Goal: Information Seeking & Learning: Learn about a topic

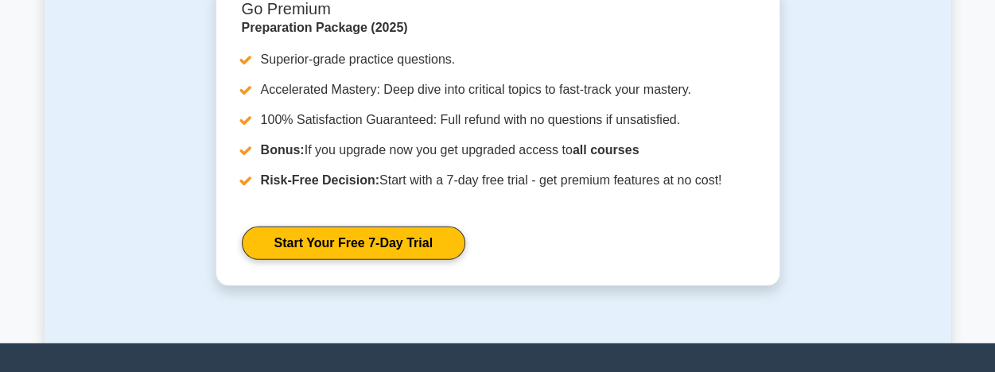
scroll to position [5071, 0]
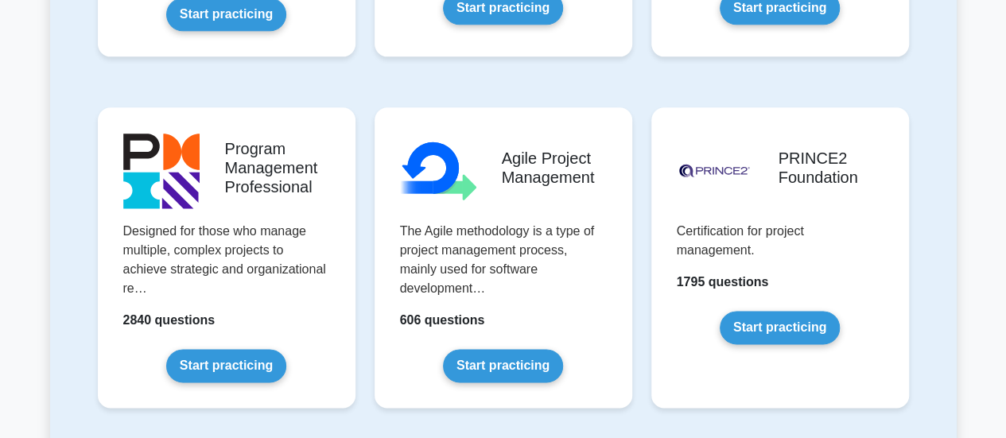
scroll to position [986, 0]
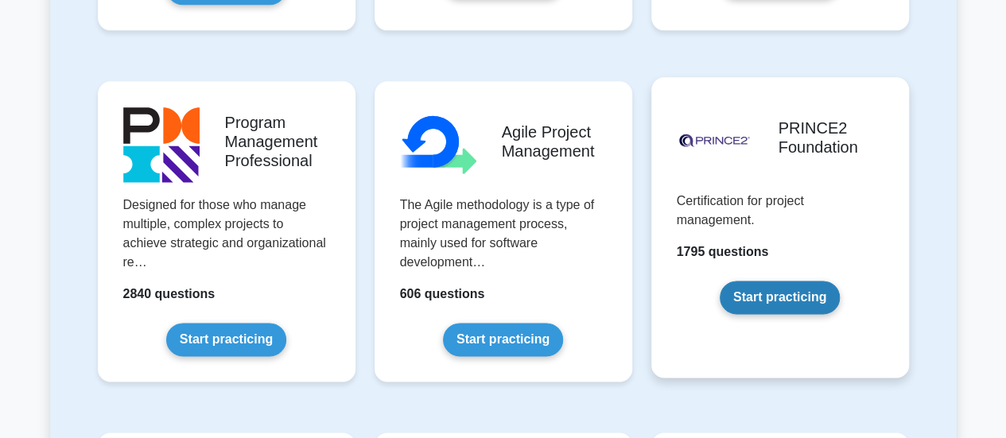
click at [780, 291] on link "Start practicing" at bounding box center [780, 297] width 120 height 33
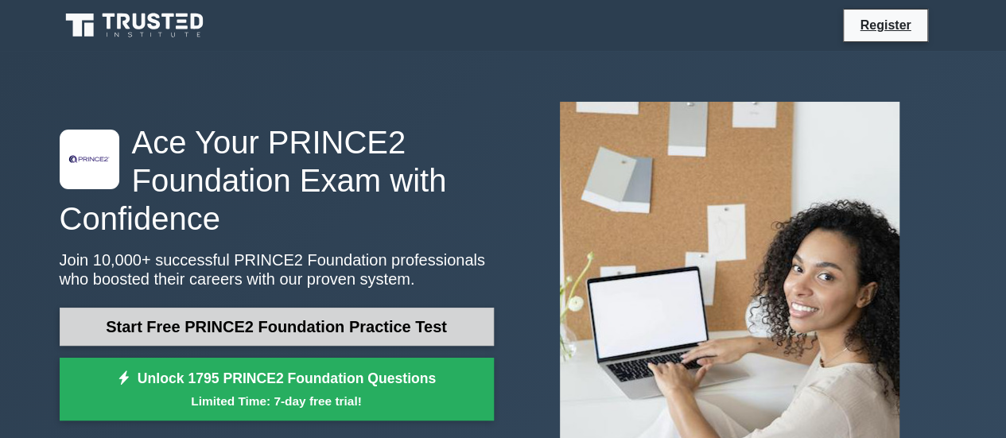
click at [396, 332] on link "Start Free PRINCE2 Foundation Practice Test" at bounding box center [277, 327] width 434 height 38
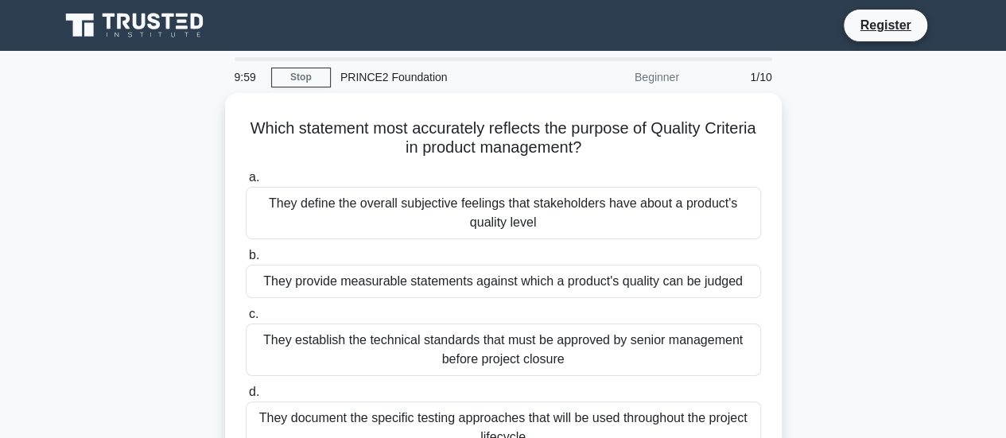
click at [927, 233] on div "Which statement most accurately reflects the purpose of Quality Criteria in pro…" at bounding box center [503, 294] width 906 height 402
click at [822, 346] on div "Which statement most accurately reflects the purpose of Quality Criteria in pro…" at bounding box center [503, 294] width 906 height 402
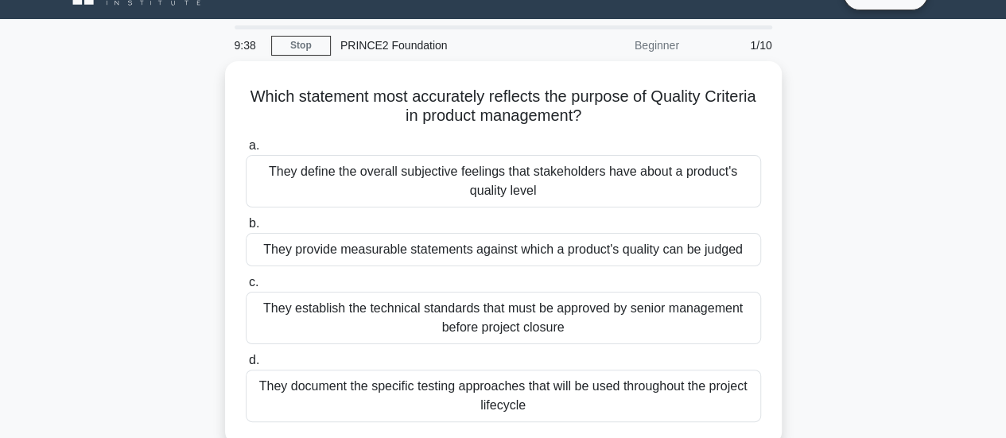
scroll to position [64, 0]
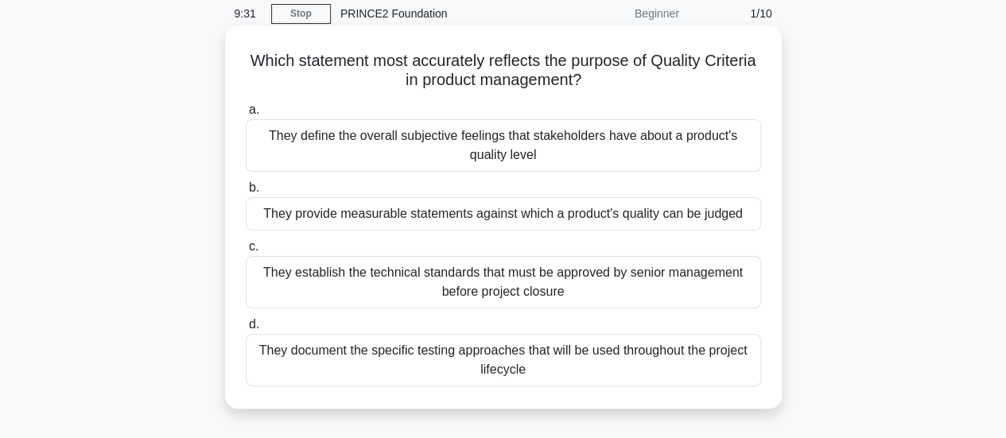
click at [573, 374] on div "They document the specific testing approaches that will be used throughout the …" at bounding box center [503, 360] width 515 height 52
click at [246, 330] on input "d. They document the specific testing approaches that will be used throughout t…" at bounding box center [246, 325] width 0 height 10
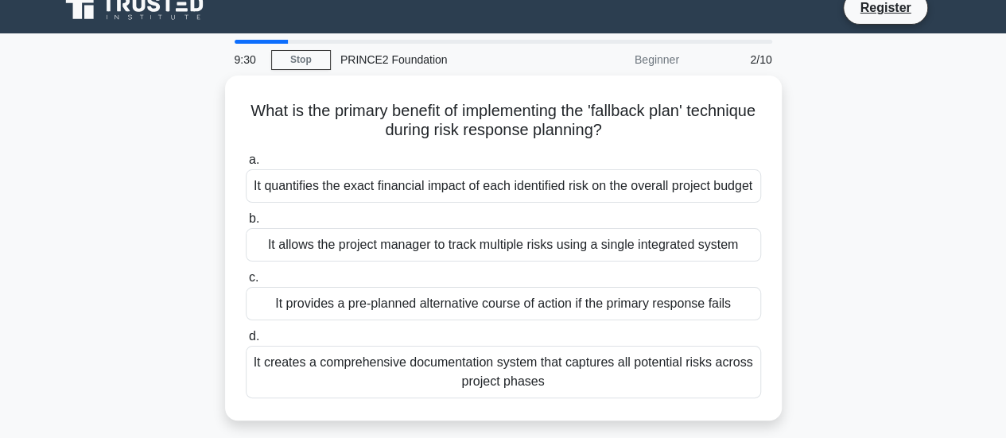
scroll to position [0, 0]
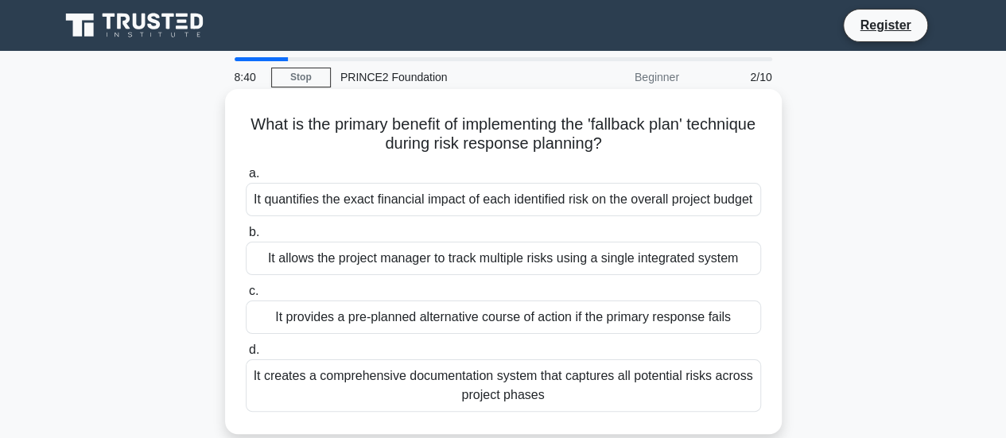
click at [518, 334] on div "It provides a pre-planned alternative course of action if the primary response …" at bounding box center [503, 317] width 515 height 33
click at [246, 297] on input "c. It provides a pre-planned alternative course of action if the primary respon…" at bounding box center [246, 291] width 0 height 10
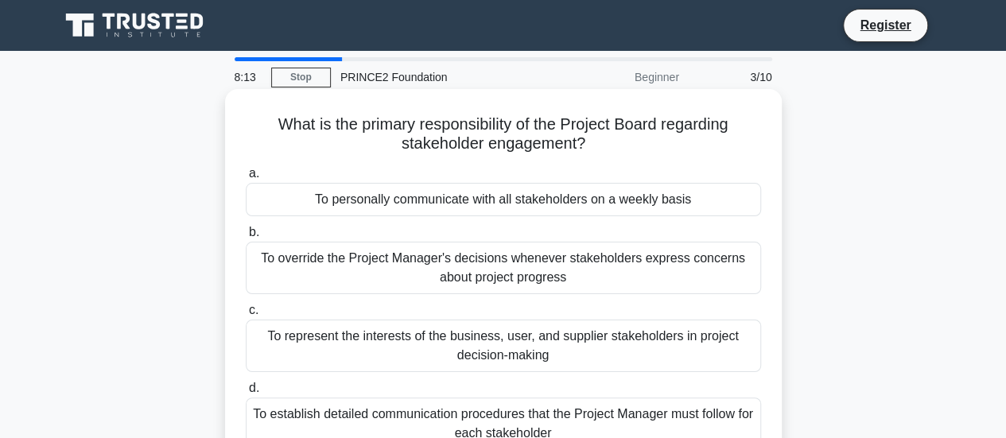
click at [557, 355] on div "To represent the interests of the business, user, and supplier stakeholders in …" at bounding box center [503, 346] width 515 height 52
click at [246, 316] on input "c. To represent the interests of the business, user, and supplier stakeholders …" at bounding box center [246, 310] width 0 height 10
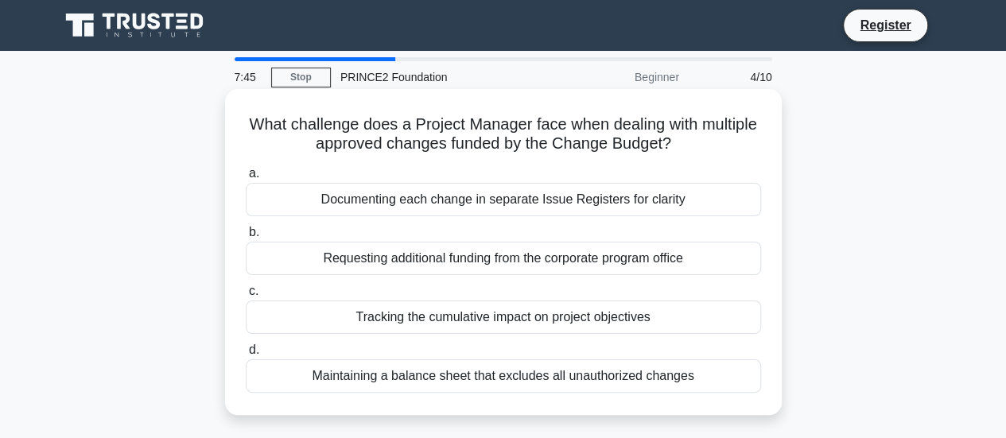
click at [495, 324] on div "Tracking the cumulative impact on project objectives" at bounding box center [503, 317] width 515 height 33
click at [246, 297] on input "c. Tracking the cumulative impact on project objectives" at bounding box center [246, 291] width 0 height 10
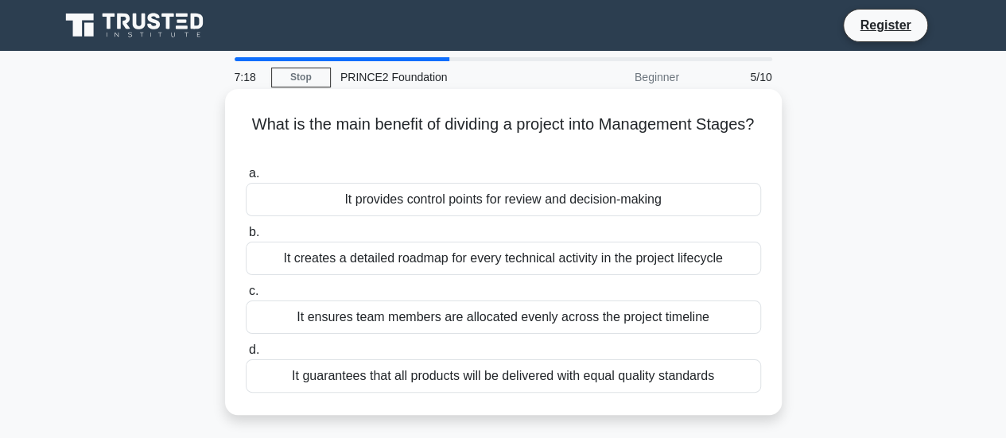
click at [499, 205] on div "It provides control points for review and decision-making" at bounding box center [503, 199] width 515 height 33
click at [246, 179] on input "a. It provides control points for review and decision-making" at bounding box center [246, 174] width 0 height 10
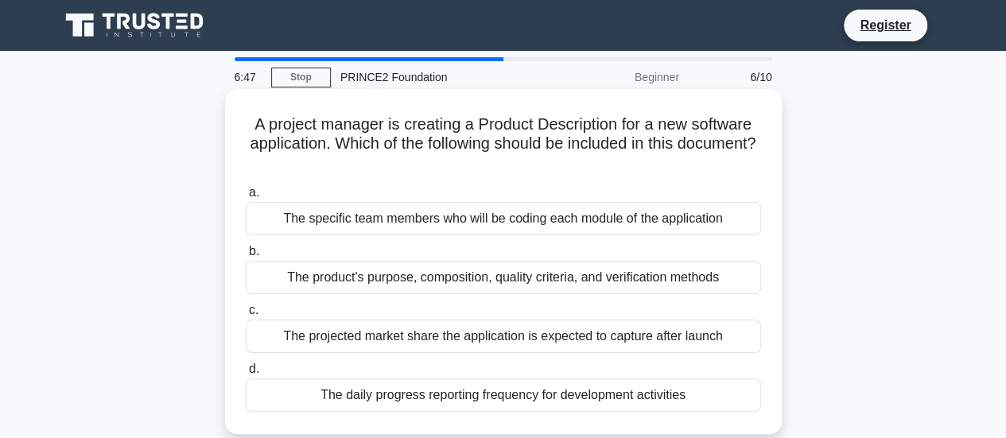
click at [515, 283] on div "The product's purpose, composition, quality criteria, and verification methods" at bounding box center [503, 277] width 515 height 33
click at [246, 257] on input "b. The product's purpose, composition, quality criteria, and verification metho…" at bounding box center [246, 251] width 0 height 10
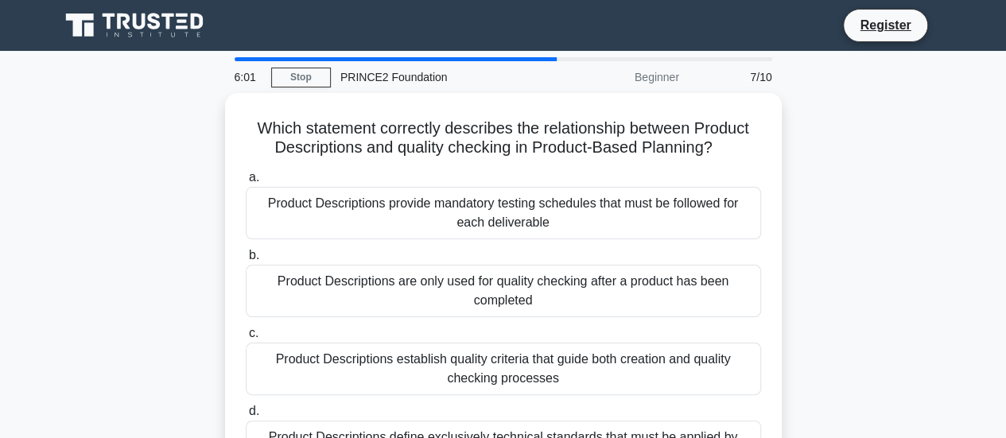
click at [884, 355] on div "Which statement correctly describes the relationship between Product Descriptio…" at bounding box center [503, 303] width 906 height 421
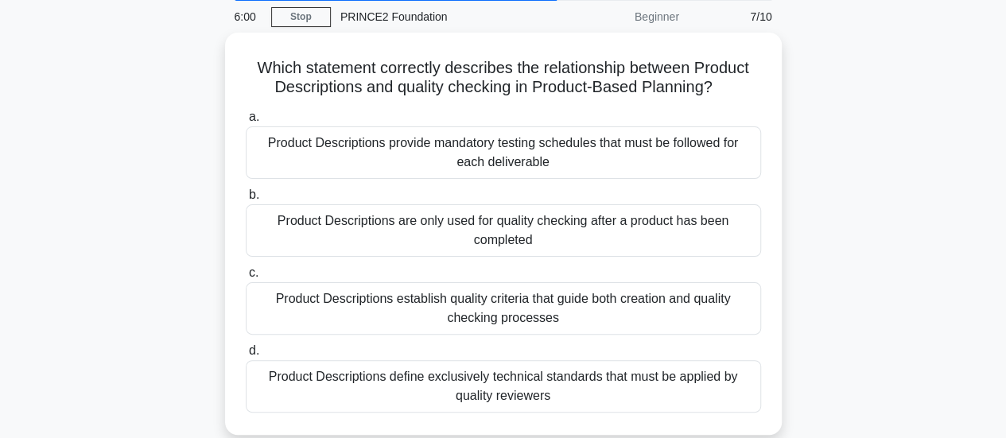
scroll to position [64, 0]
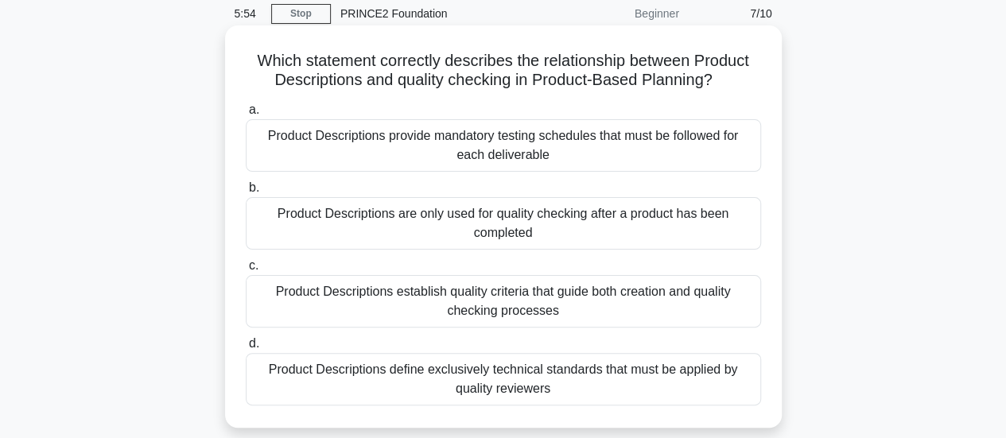
click at [673, 299] on div "Product Descriptions establish quality criteria that guide both creation and qu…" at bounding box center [503, 301] width 515 height 52
click at [246, 271] on input "c. Product Descriptions establish quality criteria that guide both creation and…" at bounding box center [246, 266] width 0 height 10
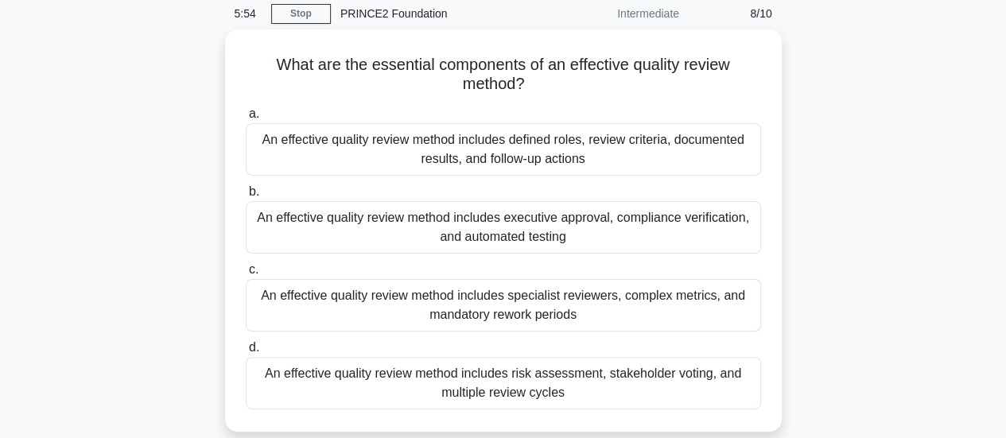
scroll to position [0, 0]
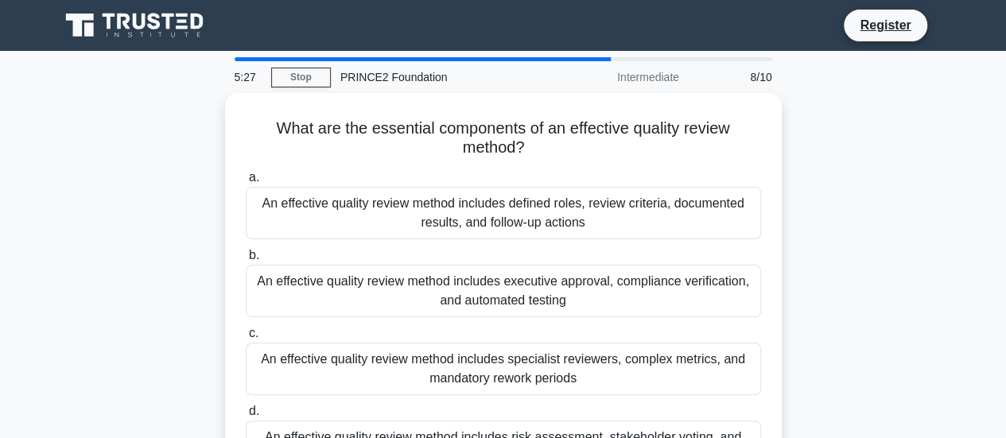
click at [832, 370] on div "What are the essential components of an effective quality review method? .spinn…" at bounding box center [503, 303] width 906 height 421
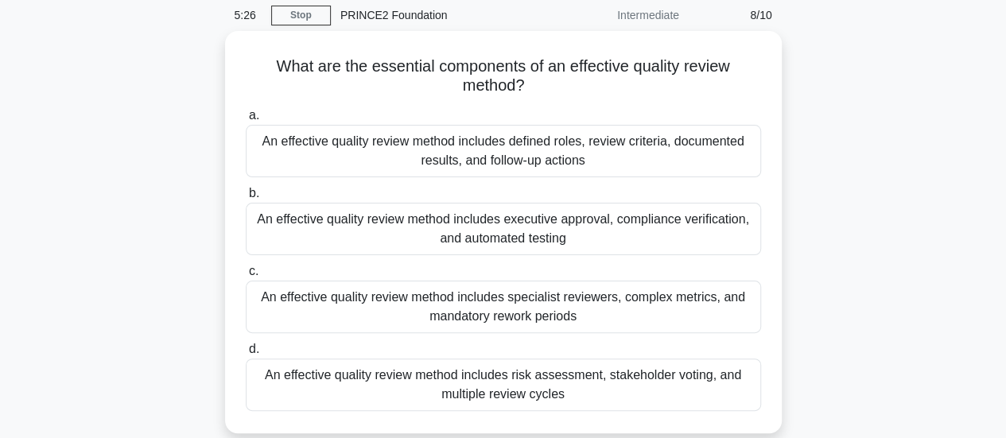
scroll to position [64, 0]
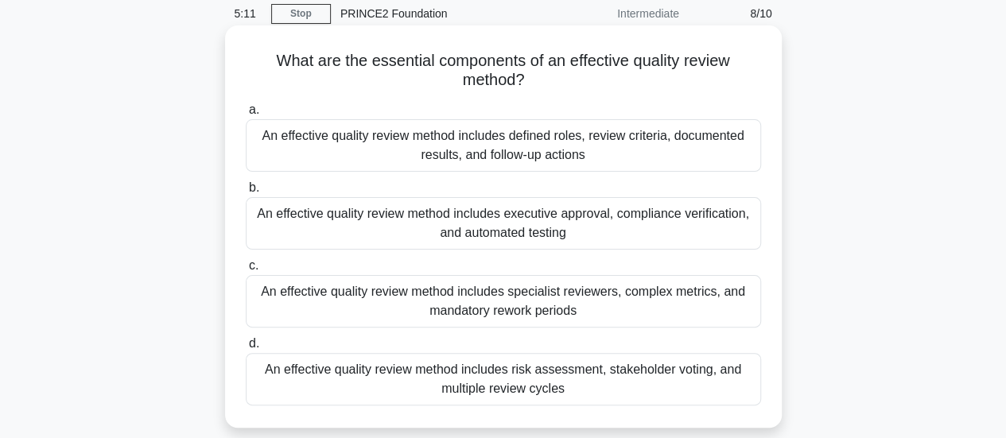
click at [646, 150] on div "An effective quality review method includes defined roles, review criteria, doc…" at bounding box center [503, 145] width 515 height 52
click at [246, 115] on input "a. An effective quality review method includes defined roles, review criteria, …" at bounding box center [246, 110] width 0 height 10
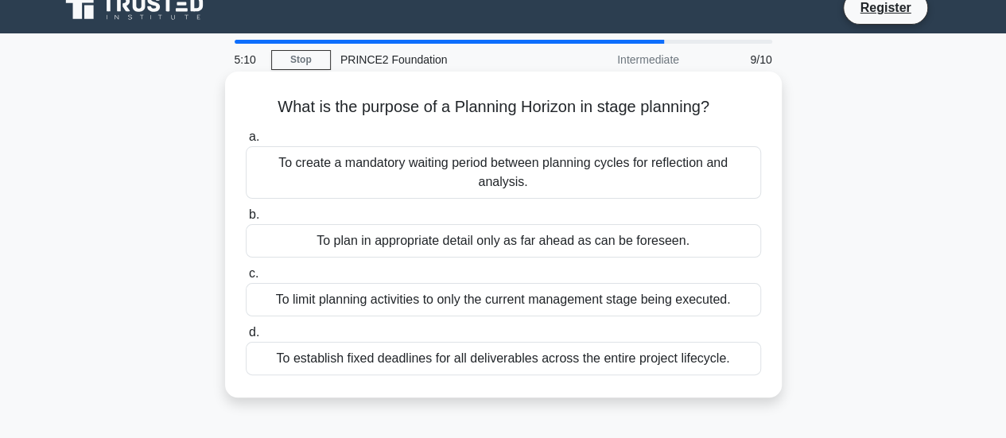
scroll to position [0, 0]
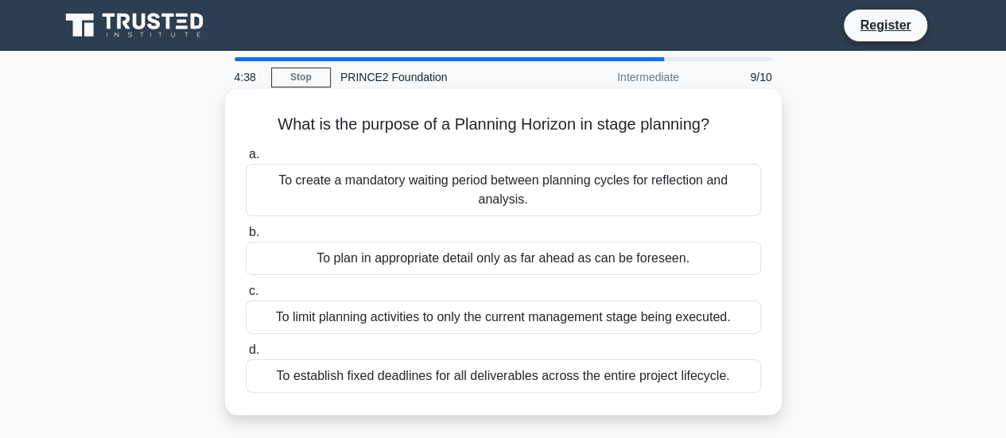
click at [599, 242] on div "To plan in appropriate detail only as far ahead as can be foreseen." at bounding box center [503, 258] width 515 height 33
click at [246, 238] on input "b. To plan in appropriate detail only as far ahead as can be foreseen." at bounding box center [246, 232] width 0 height 10
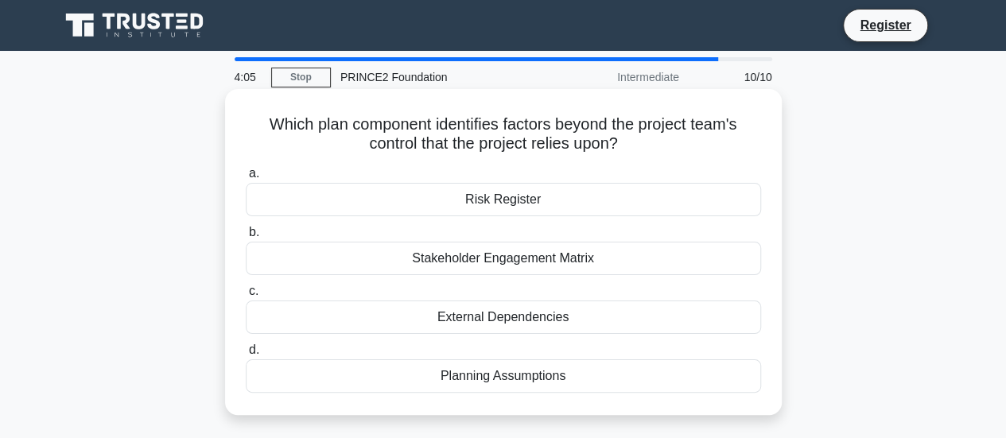
click at [542, 203] on div "Risk Register" at bounding box center [503, 199] width 515 height 33
click at [246, 179] on input "a. Risk Register" at bounding box center [246, 174] width 0 height 10
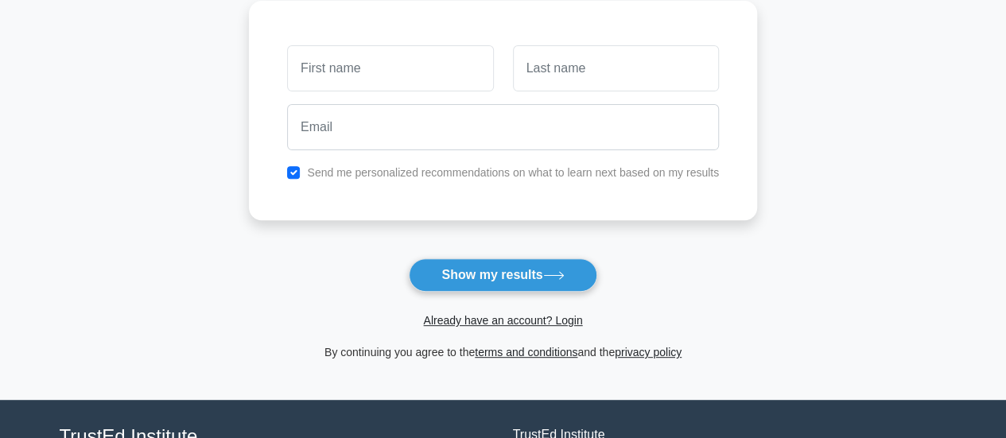
scroll to position [226, 0]
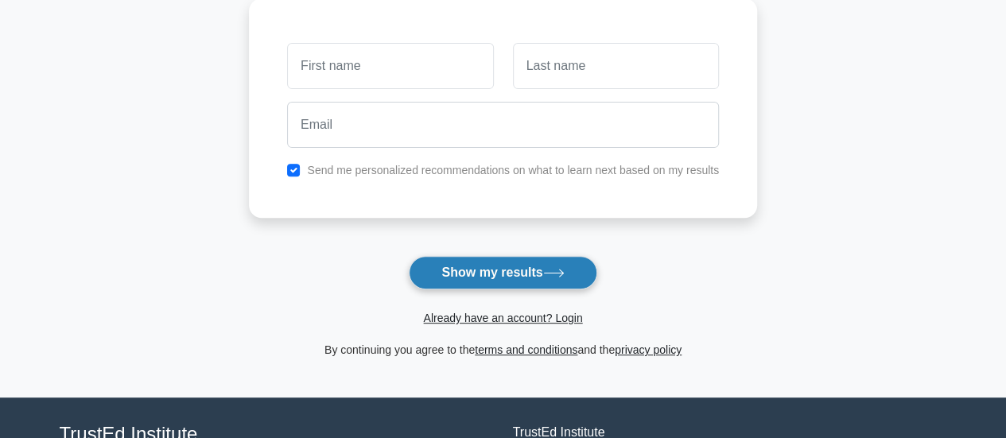
click at [514, 275] on button "Show my results" at bounding box center [503, 272] width 188 height 33
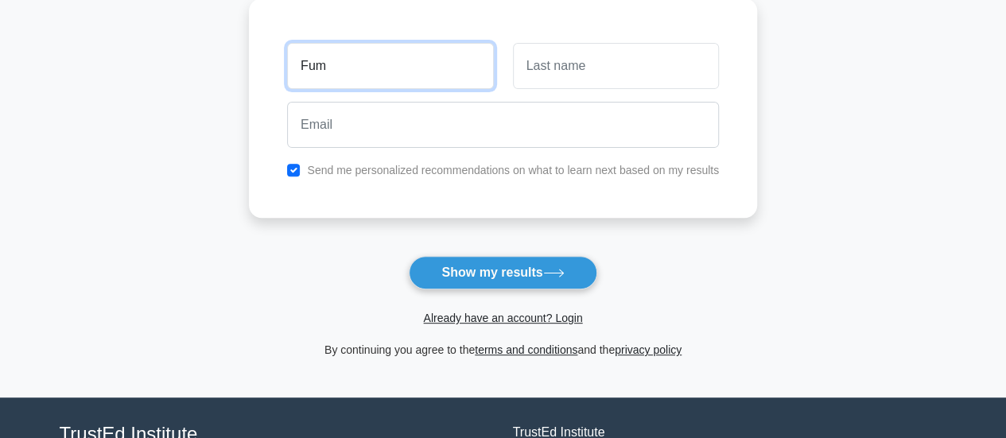
type input "Fum"
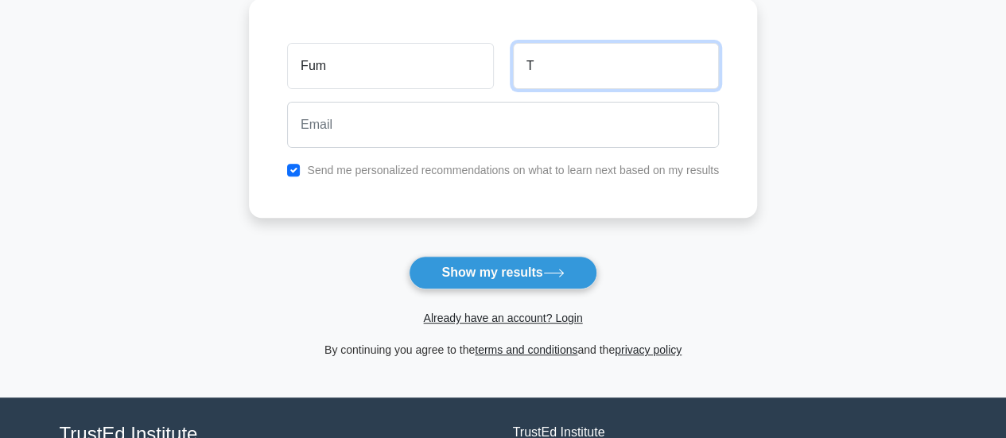
type input "T"
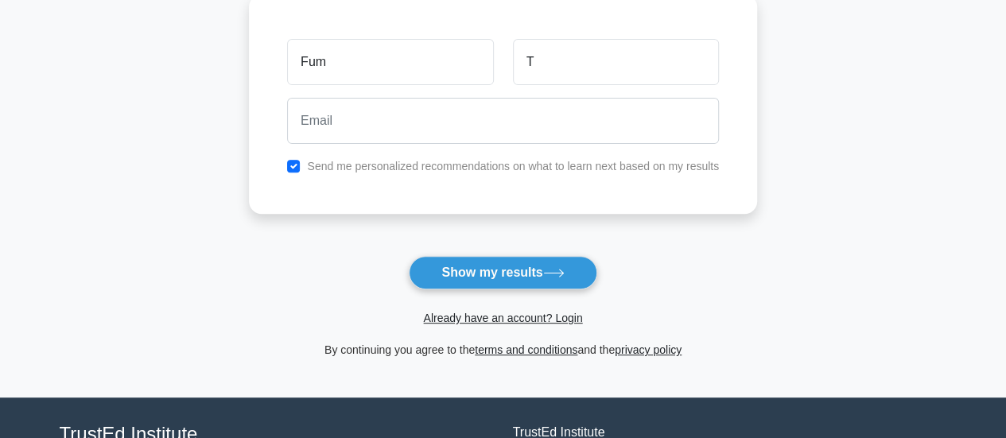
click at [467, 169] on label "Send me personalized recommendations on what to learn next based on my results" at bounding box center [513, 166] width 412 height 13
click at [456, 161] on label "Send me personalized recommendations on what to learn next based on my results" at bounding box center [513, 166] width 412 height 13
click at [296, 161] on input "checkbox" at bounding box center [293, 166] width 13 height 13
checkbox input "false"
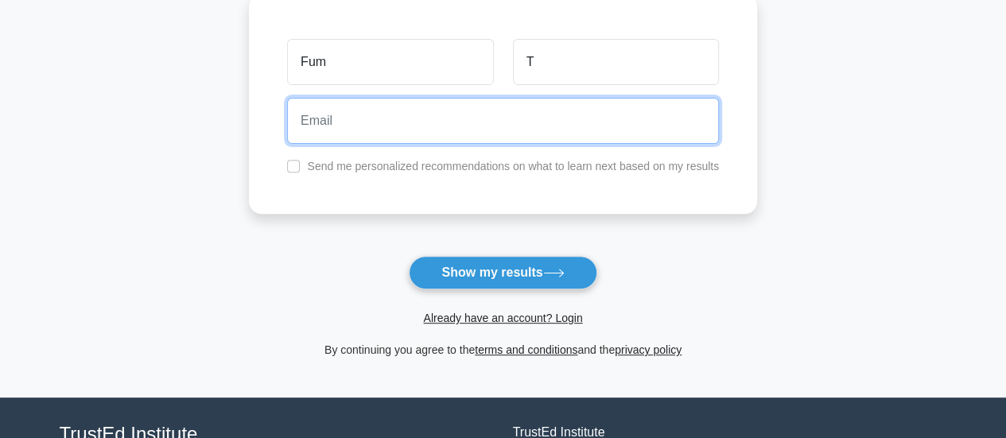
click at [399, 120] on input "email" at bounding box center [503, 121] width 432 height 46
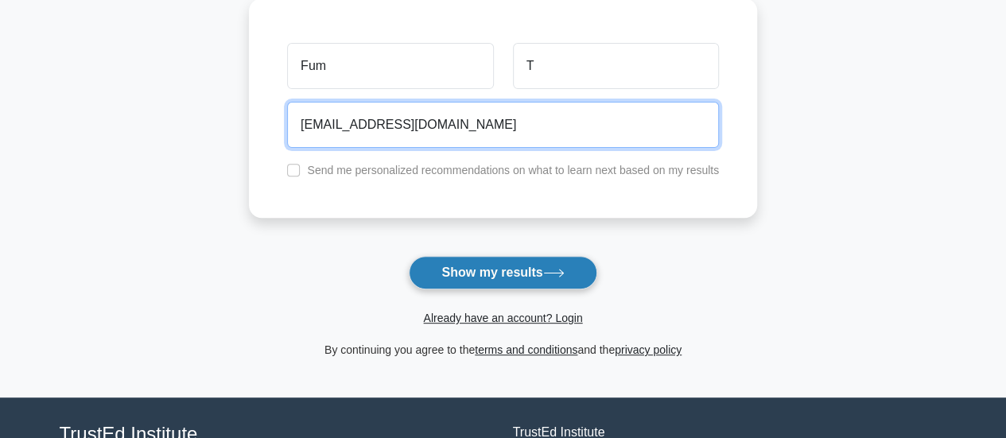
type input "fum2911@gmail.com"
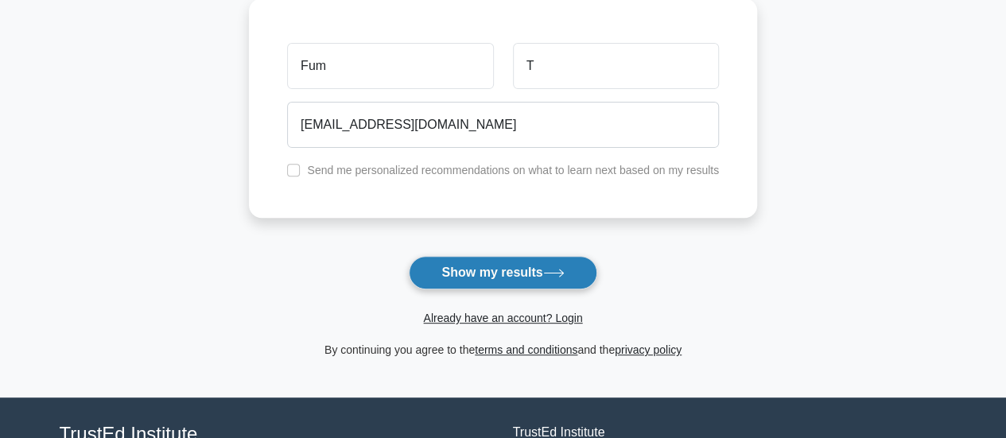
click at [510, 262] on button "Show my results" at bounding box center [503, 272] width 188 height 33
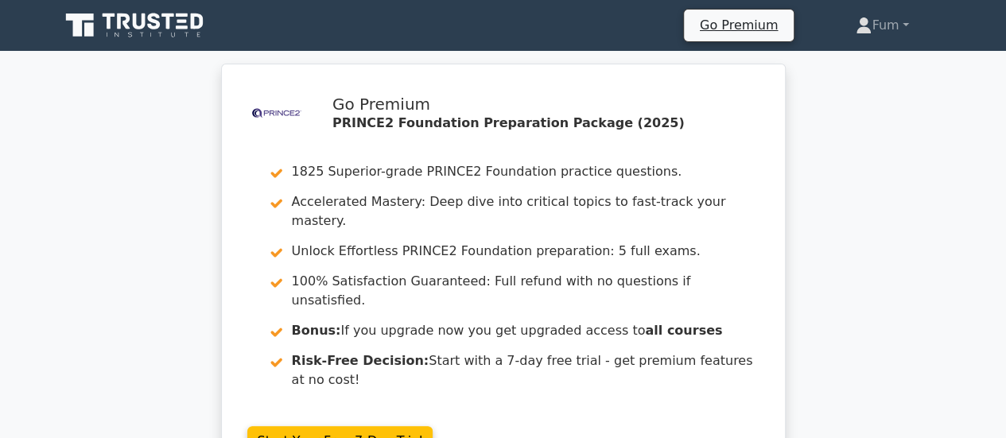
click at [838, 209] on div ".st0{fill-rule:evenodd;clip-rule:evenodd;fill:#000041;} .st1{fill-rule:evenodd;…" at bounding box center [503, 283] width 1006 height 438
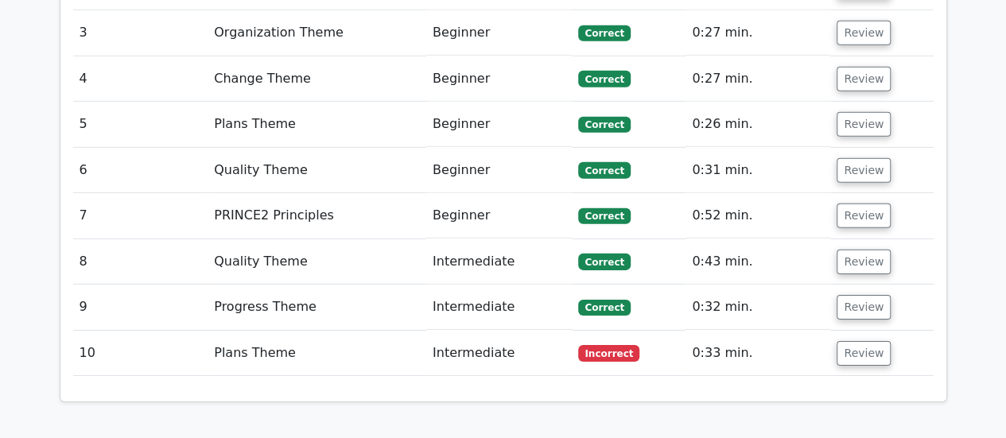
scroll to position [2417, 0]
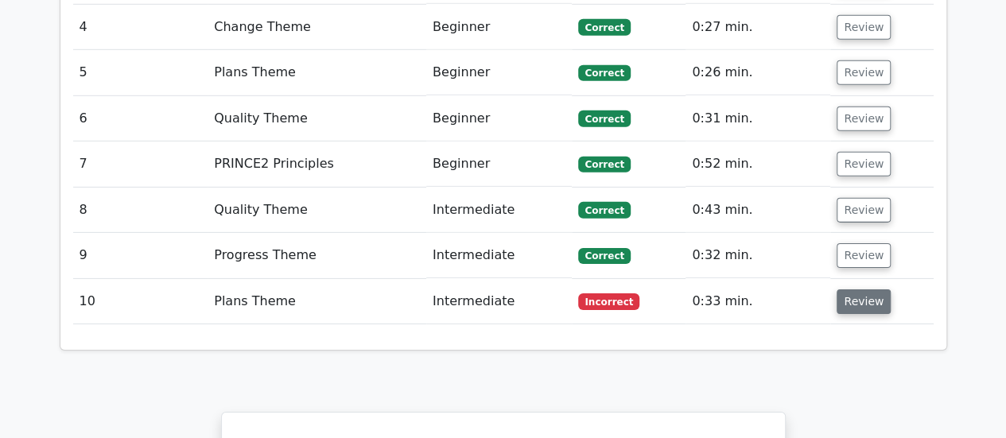
click at [856, 289] on button "Review" at bounding box center [864, 301] width 54 height 25
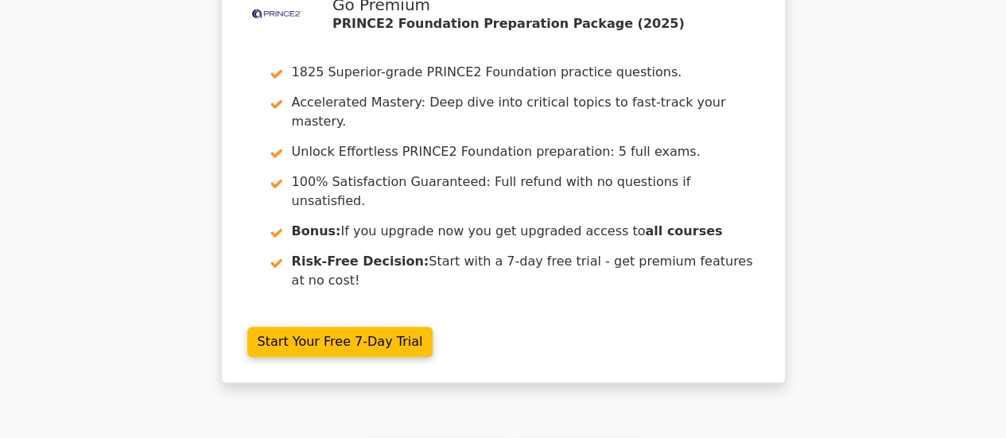
scroll to position [3604, 0]
